Goal: Find specific page/section: Find specific page/section

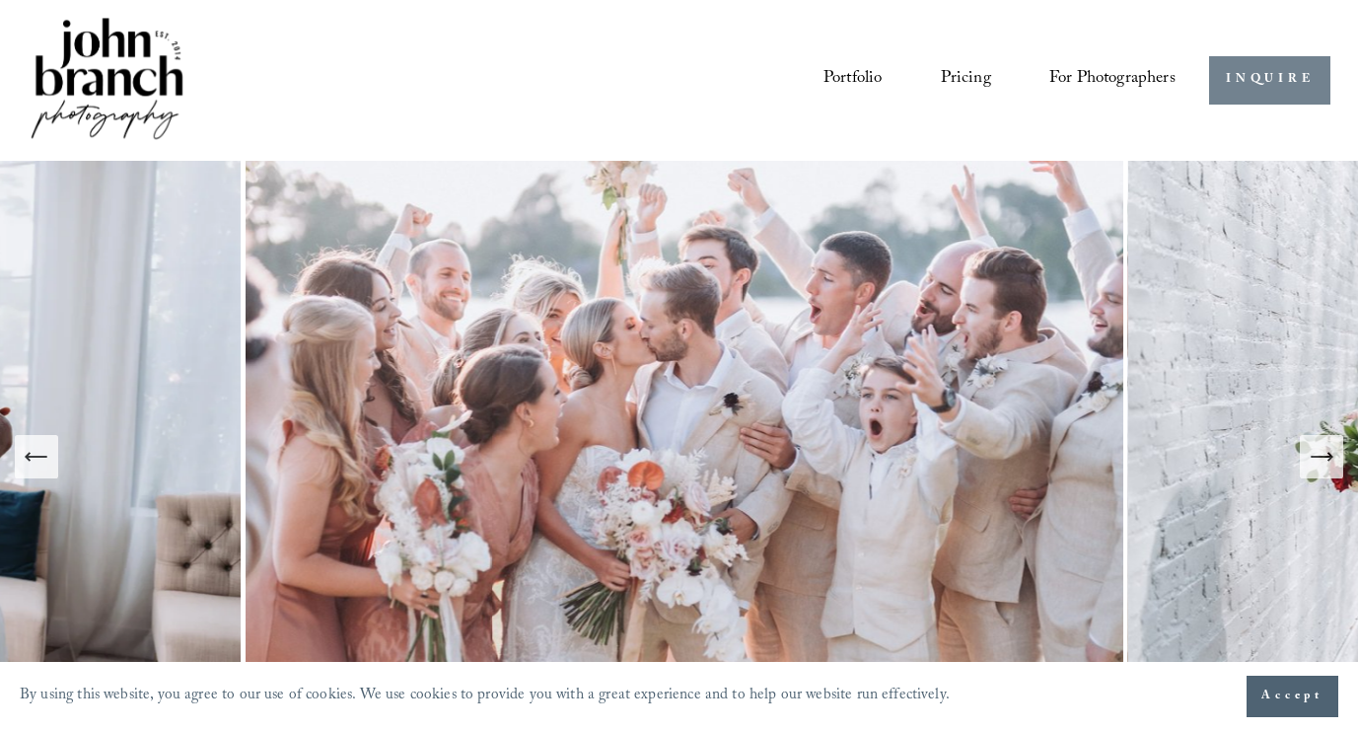
click at [1287, 84] on link "INQUIRE" at bounding box center [1269, 80] width 121 height 48
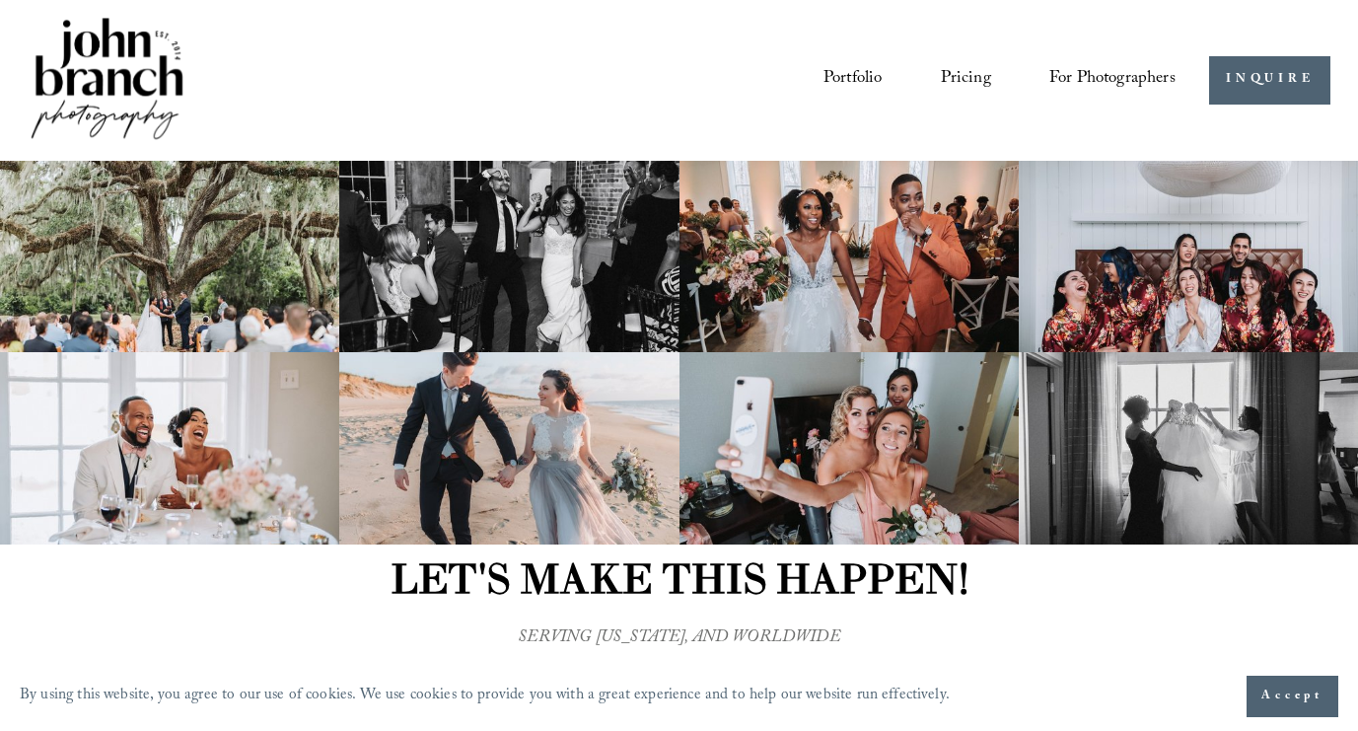
click at [966, 83] on link "Pricing" at bounding box center [966, 80] width 50 height 36
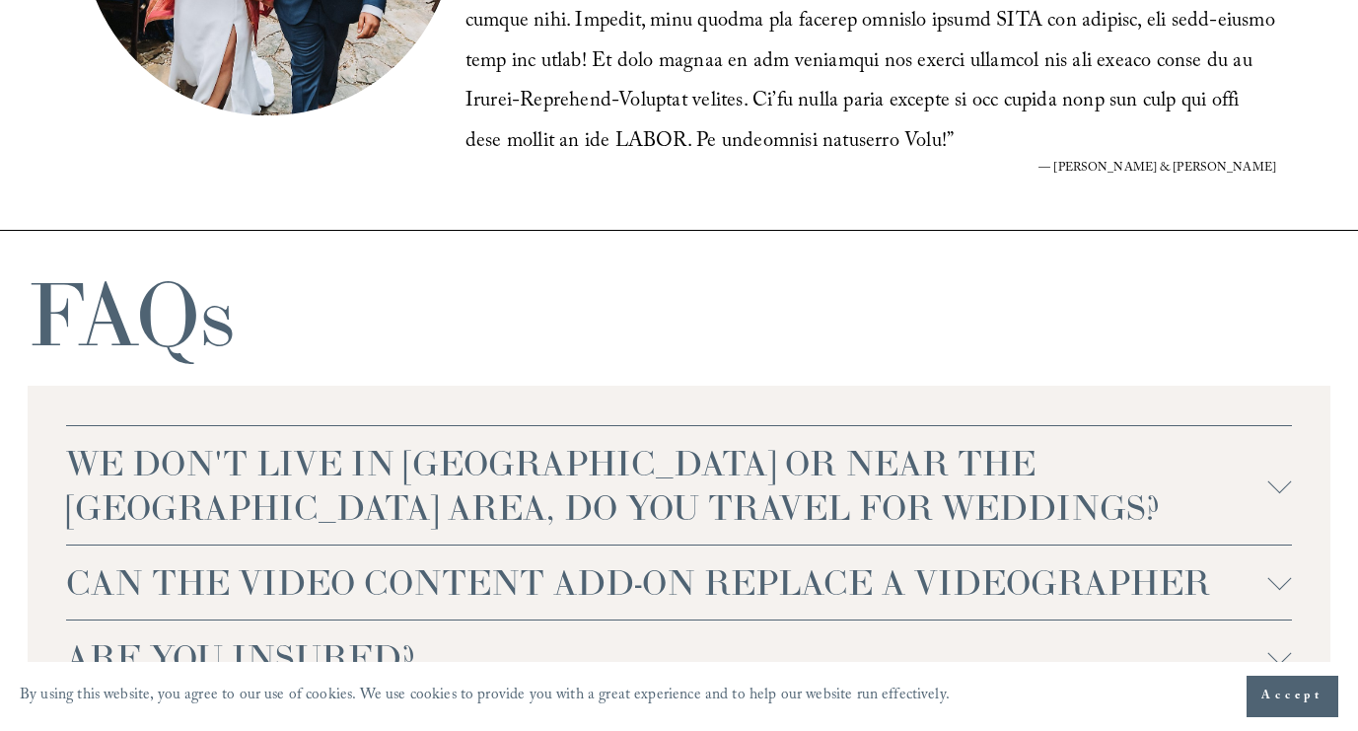
scroll to position [4477, 0]
